Goal: Task Accomplishment & Management: Manage account settings

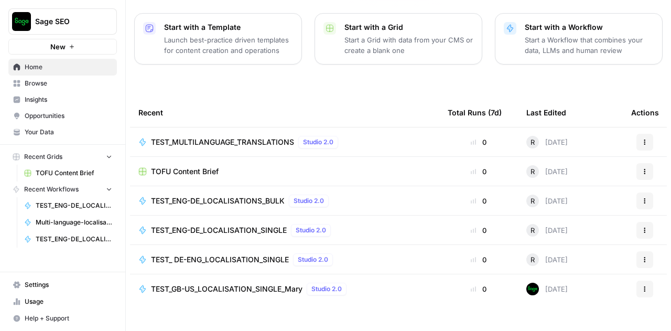
scroll to position [150, 0]
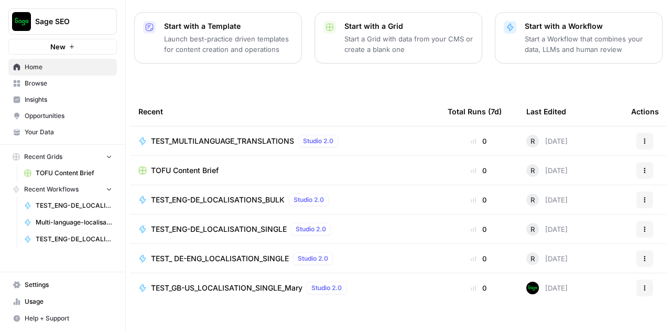
click at [191, 136] on span "TEST_MULTILANGUAGE_TRANSLATIONS" at bounding box center [222, 141] width 143 height 10
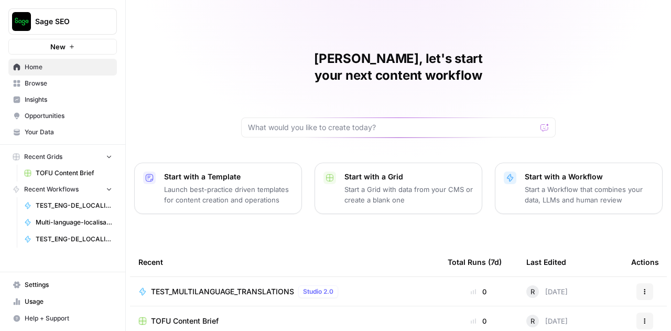
scroll to position [23, 0]
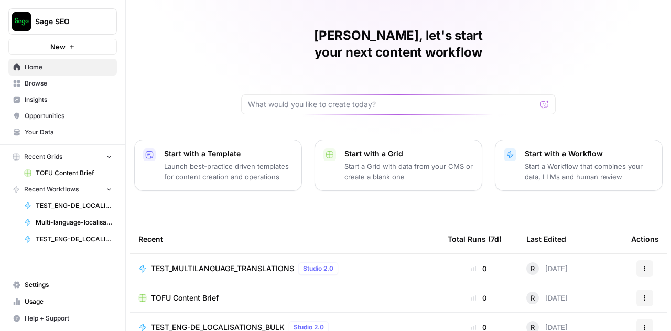
click at [34, 136] on span "Your Data" at bounding box center [69, 131] width 88 height 9
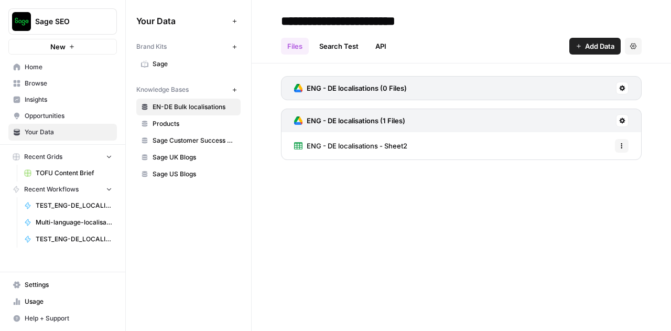
click at [66, 204] on span "TEST_ENG-DE_LOCALISATION_SINGLE" at bounding box center [74, 205] width 77 height 9
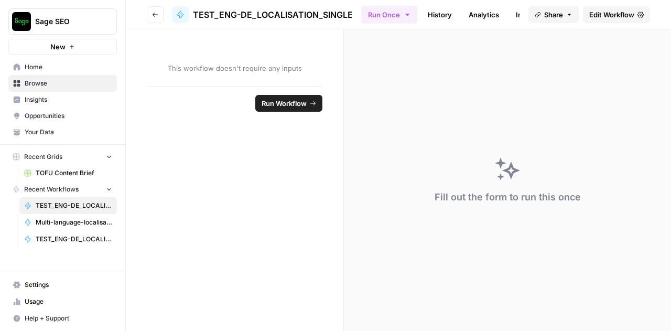
click at [424, 6] on link "History" at bounding box center [439, 14] width 37 height 17
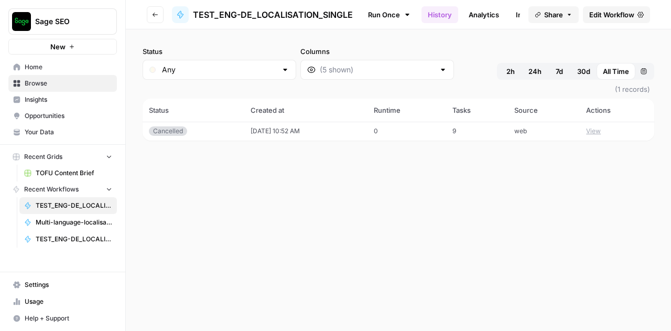
click at [470, 8] on link "Analytics" at bounding box center [483, 14] width 43 height 17
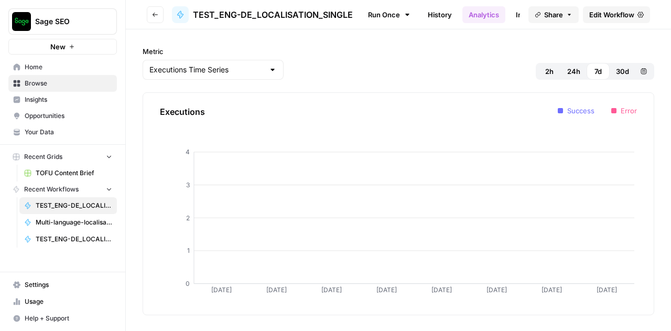
click at [381, 8] on link "Run Once" at bounding box center [389, 15] width 56 height 18
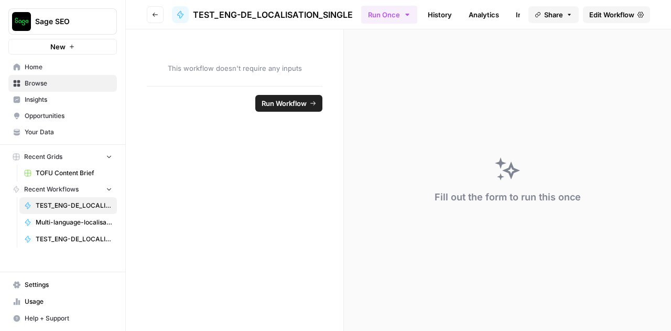
click at [34, 67] on span "Home" at bounding box center [69, 66] width 88 height 9
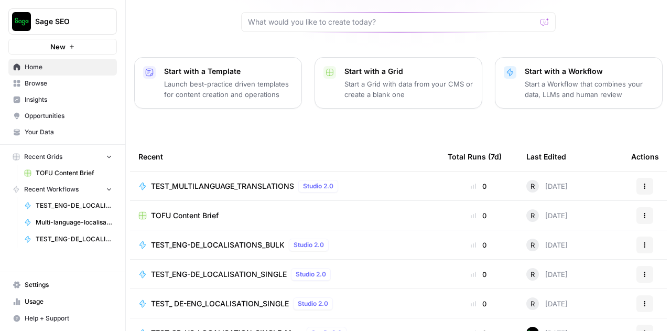
scroll to position [150, 0]
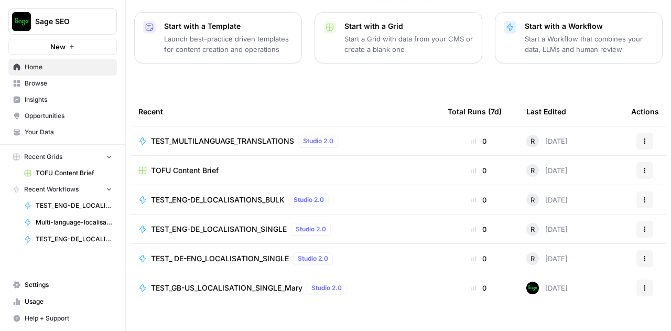
click at [241, 224] on span "TEST_ENG-DE_LOCALISATION_SINGLE" at bounding box center [219, 229] width 136 height 10
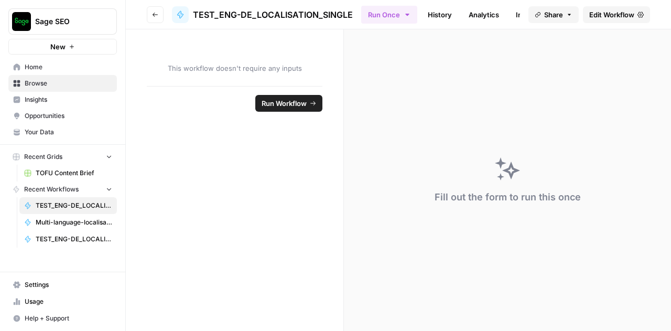
click at [616, 18] on span "Edit Workflow" at bounding box center [611, 14] width 45 height 10
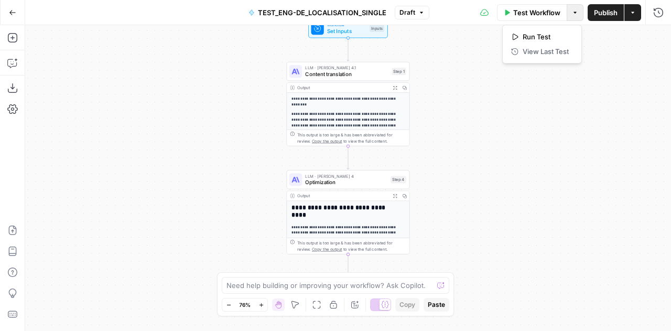
click at [580, 16] on button "Options" at bounding box center [574, 12] width 17 height 17
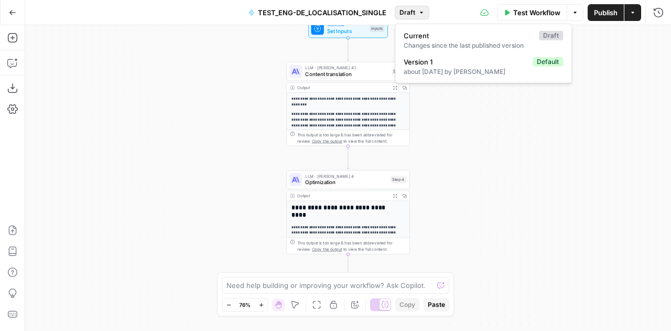
click at [424, 15] on button "Draft" at bounding box center [412, 13] width 35 height 14
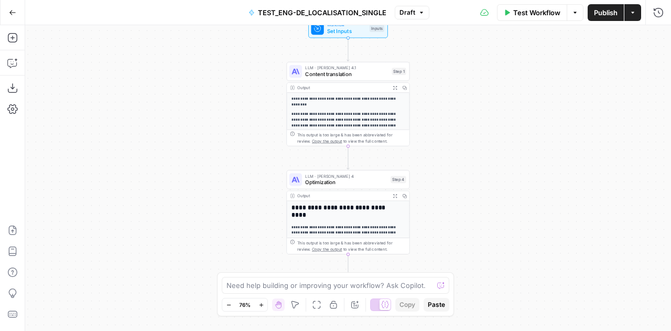
click at [631, 6] on button "Actions" at bounding box center [632, 12] width 17 height 17
click at [14, 17] on button "Go Back" at bounding box center [12, 12] width 19 height 19
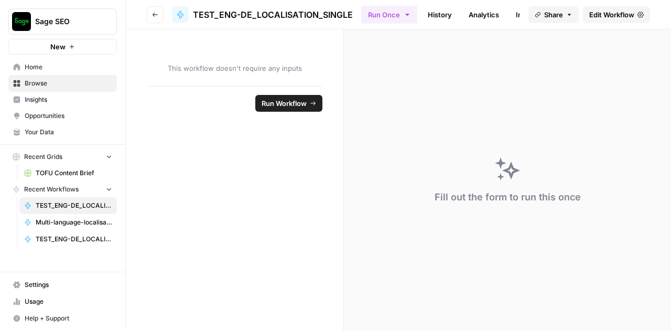
click at [43, 64] on span "Home" at bounding box center [69, 66] width 88 height 9
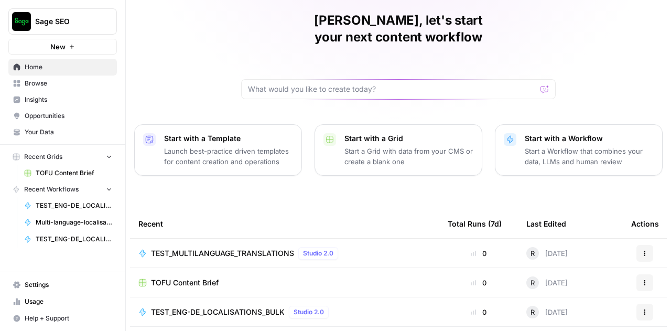
scroll to position [115, 0]
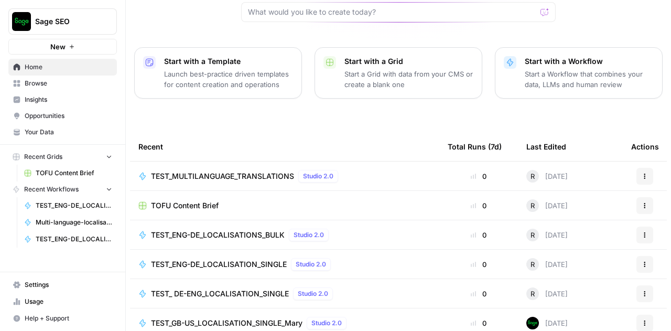
click at [244, 288] on span "TEST_ DE-ENG_LOCALISATION_SINGLE" at bounding box center [220, 293] width 138 height 10
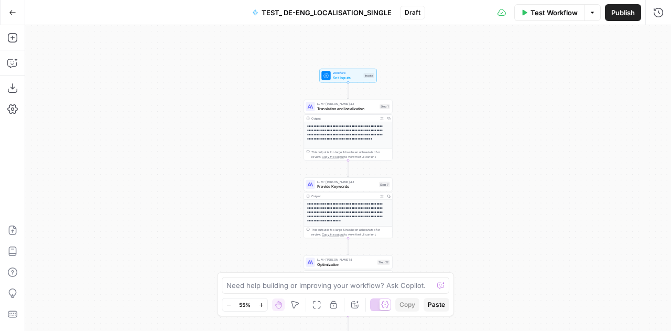
click at [351, 135] on p "**********" at bounding box center [345, 134] width 77 height 21
click at [348, 134] on p "**********" at bounding box center [345, 134] width 77 height 21
click at [334, 108] on span "Translation and localization" at bounding box center [347, 108] width 60 height 6
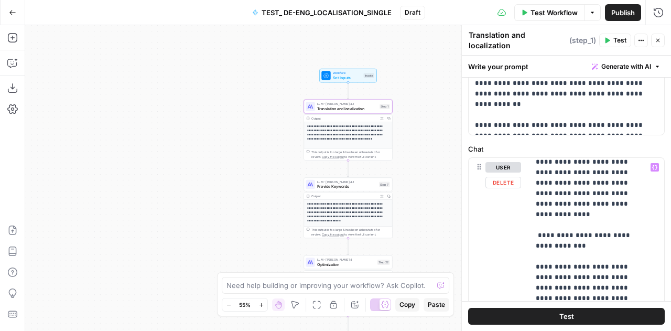
scroll to position [781, 0]
click at [6, 15] on button "Go Back" at bounding box center [12, 12] width 19 height 19
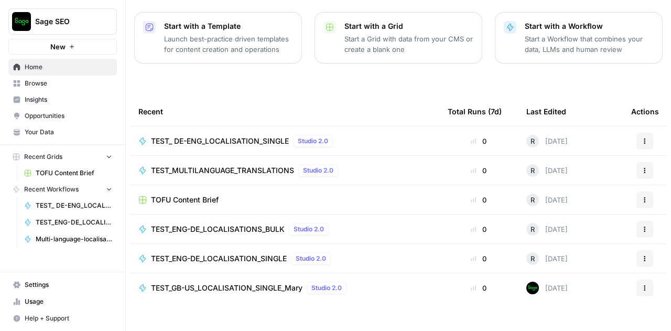
scroll to position [150, 0]
click at [205, 254] on span "TEST_ENG-DE_LOCALISATION_SINGLE" at bounding box center [219, 259] width 136 height 10
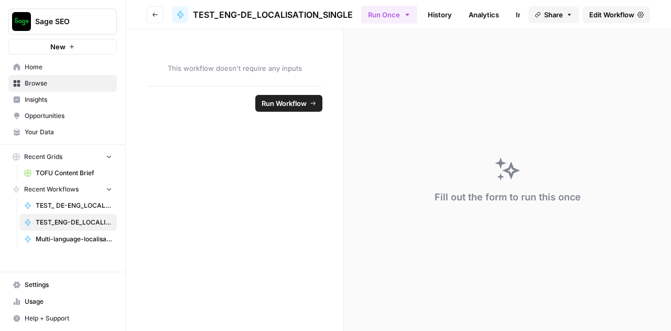
click at [630, 14] on span "Edit Workflow" at bounding box center [611, 14] width 45 height 10
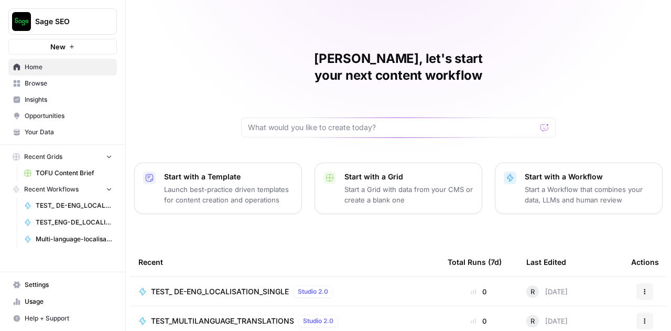
scroll to position [150, 0]
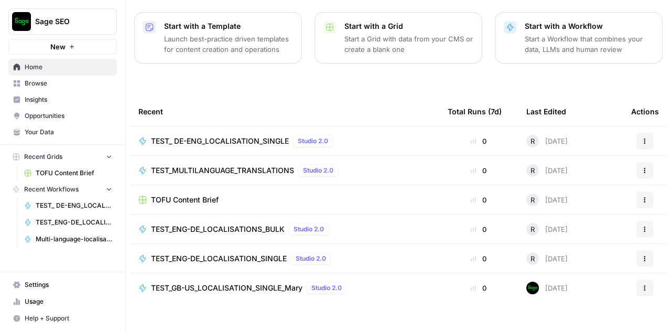
click at [200, 253] on span "TEST_ENG-DE_LOCALISATION_SINGLE" at bounding box center [219, 258] width 136 height 10
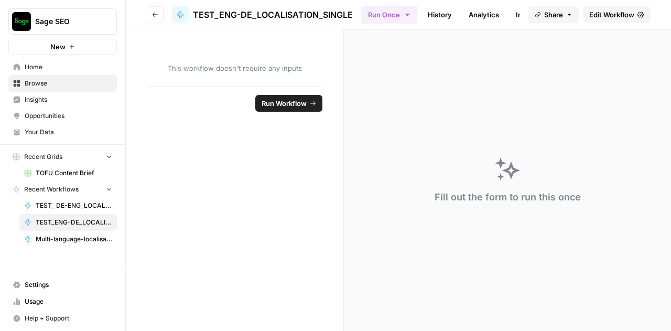
click at [611, 21] on link "Edit Workflow" at bounding box center [616, 14] width 67 height 17
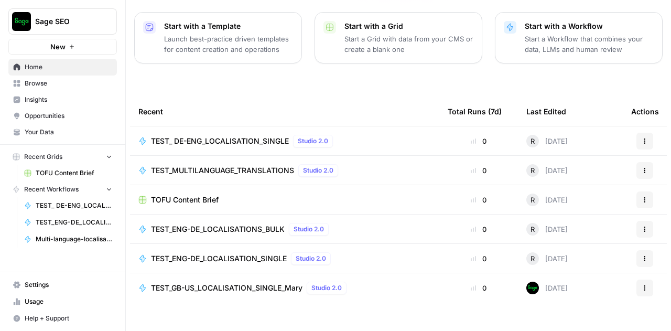
scroll to position [150, 0]
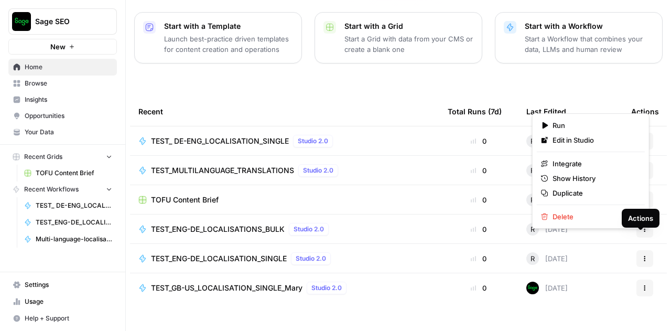
click at [636, 250] on button "Actions" at bounding box center [644, 258] width 17 height 17
click at [576, 217] on span "Delete" at bounding box center [594, 216] width 84 height 10
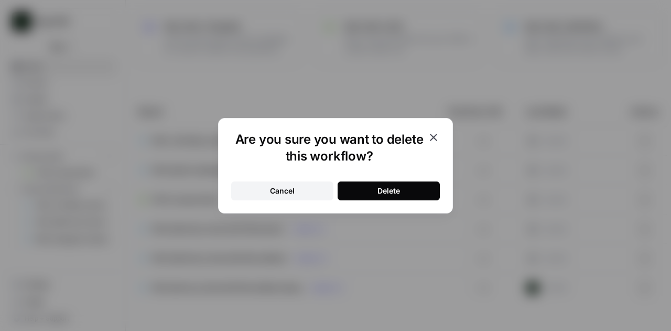
click at [397, 194] on div "Delete" at bounding box center [388, 191] width 23 height 10
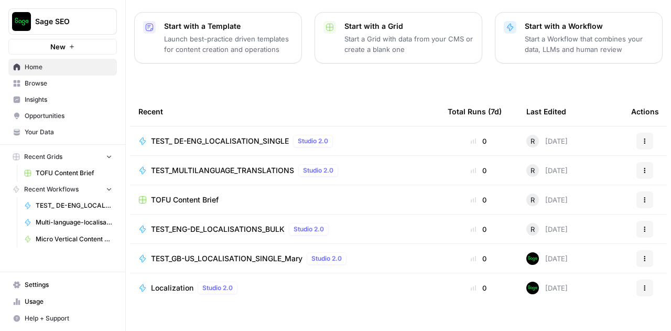
click at [193, 136] on span "TEST_ DE-ENG_LOCALISATION_SINGLE" at bounding box center [220, 141] width 138 height 10
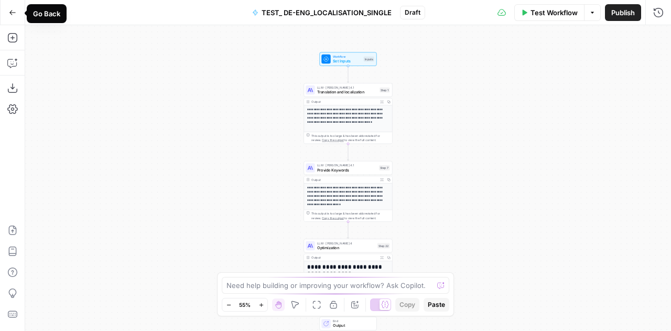
click at [8, 11] on button "Go Back" at bounding box center [12, 12] width 19 height 19
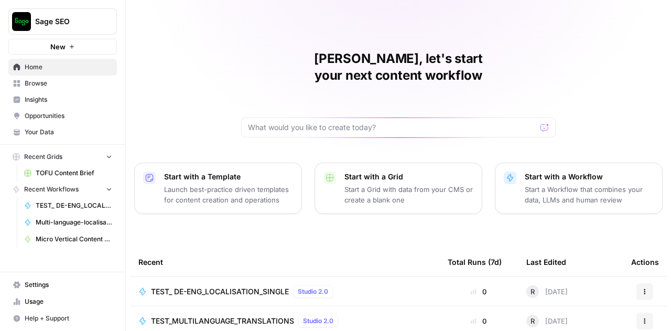
click at [41, 77] on link "Browse" at bounding box center [62, 83] width 108 height 17
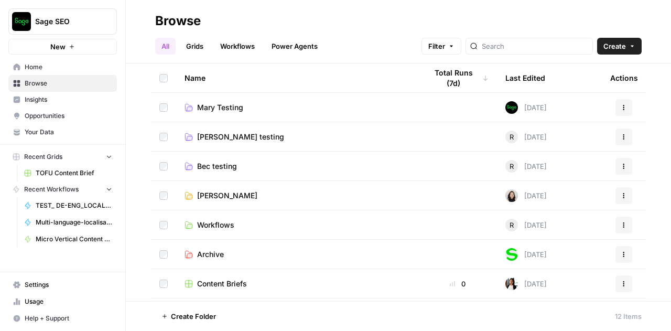
click at [212, 138] on span "Rob M testing" at bounding box center [240, 137] width 87 height 10
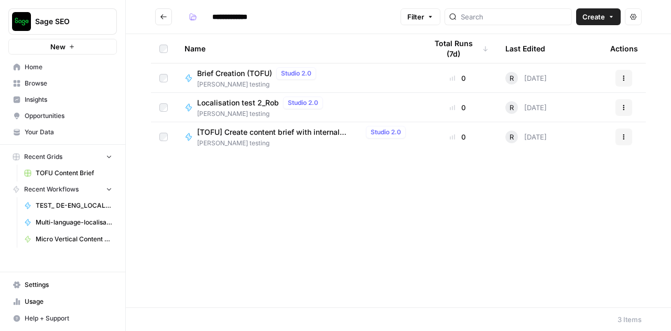
click at [232, 105] on span "Localisation test 2_Rob" at bounding box center [238, 102] width 82 height 10
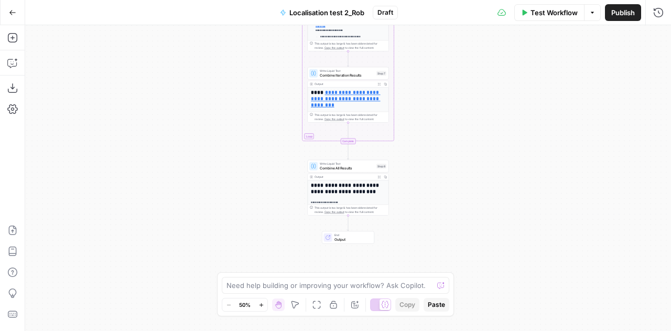
click at [8, 15] on button "Go Back" at bounding box center [12, 12] width 19 height 19
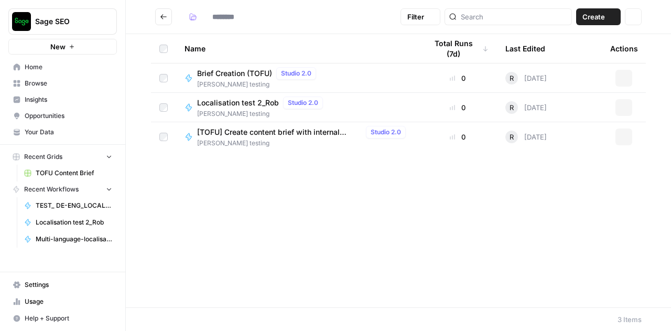
type input "**********"
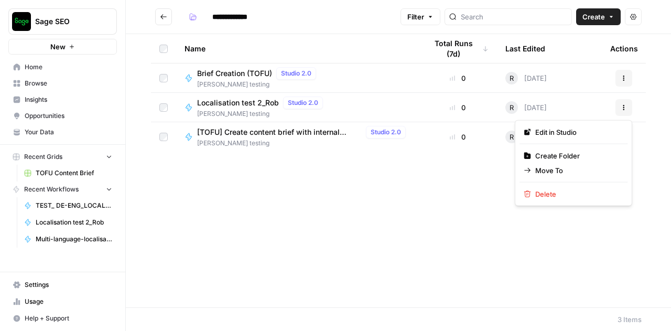
click at [626, 108] on icon "button" at bounding box center [623, 107] width 6 height 6
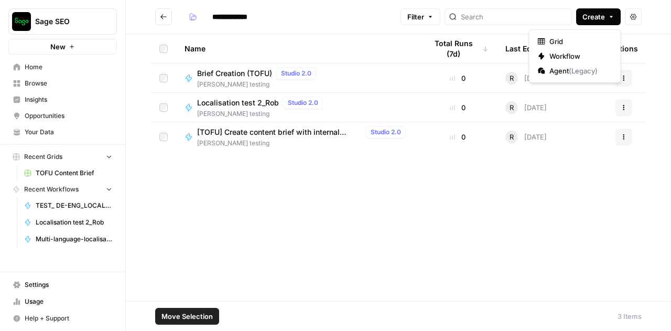
click at [612, 16] on icon "button" at bounding box center [610, 17] width 3 height 2
click at [625, 104] on icon "button" at bounding box center [623, 107] width 6 height 6
click at [158, 111] on td at bounding box center [163, 107] width 25 height 29
